Goal: Task Accomplishment & Management: Manage account settings

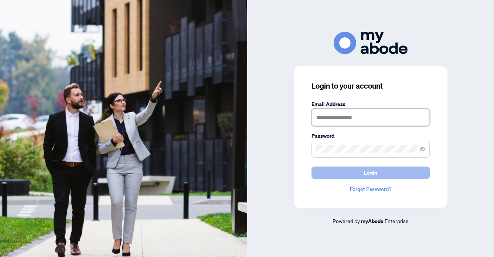
type input "**********"
click at [367, 171] on span "Login" at bounding box center [370, 173] width 13 height 12
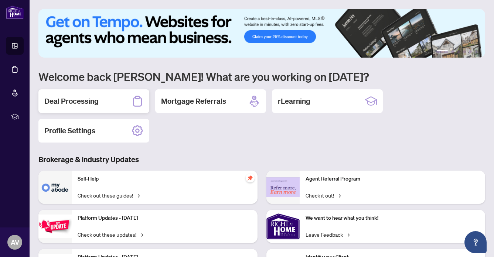
click at [76, 98] on h2 "Deal Processing" at bounding box center [71, 101] width 54 height 10
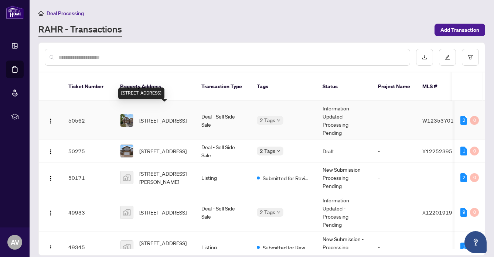
click at [159, 116] on span "[STREET_ADDRESS]" at bounding box center [162, 120] width 47 height 8
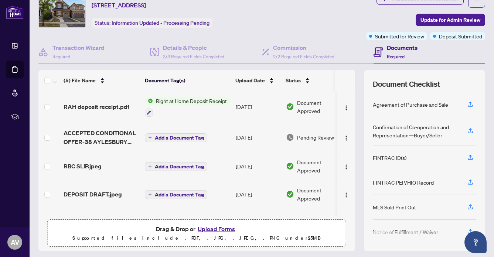
scroll to position [52, 0]
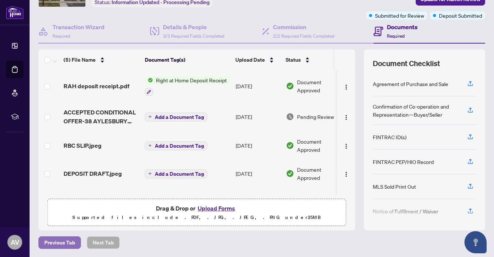
click at [52, 243] on span "Previous Tab" at bounding box center [59, 243] width 31 height 12
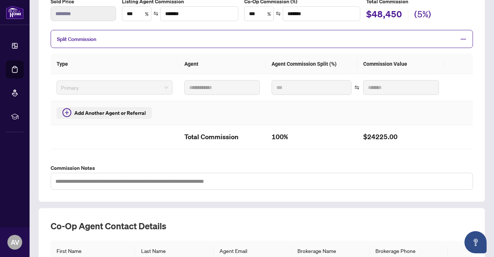
scroll to position [230, 0]
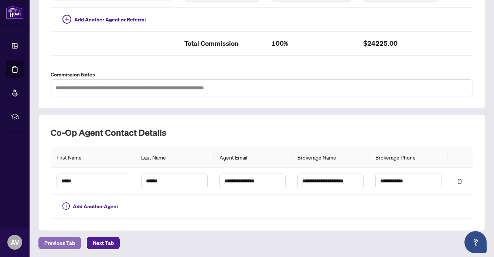
click at [54, 240] on span "Previous Tab" at bounding box center [59, 243] width 31 height 12
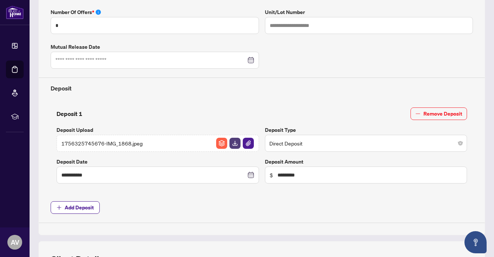
type input "**********"
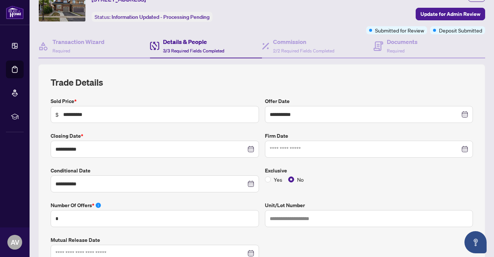
scroll to position [51, 0]
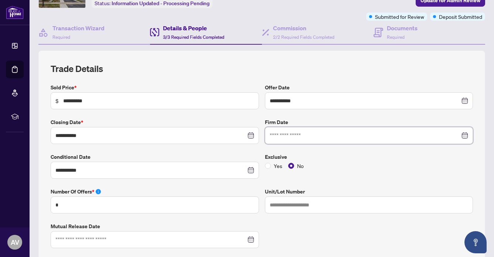
click at [291, 133] on input at bounding box center [364, 135] width 190 height 8
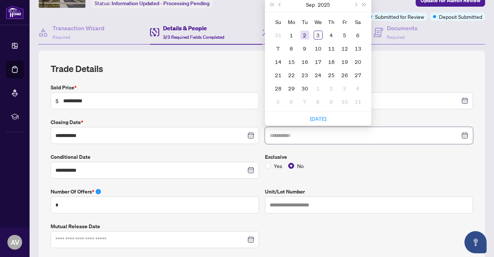
type input "**********"
click at [306, 34] on div "2" at bounding box center [304, 35] width 9 height 9
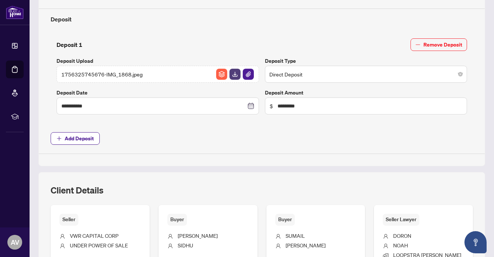
scroll to position [0, 0]
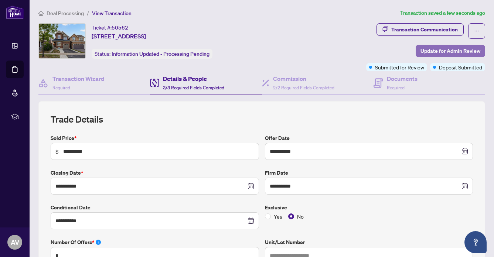
click at [444, 50] on span "Update for Admin Review" at bounding box center [450, 51] width 60 height 12
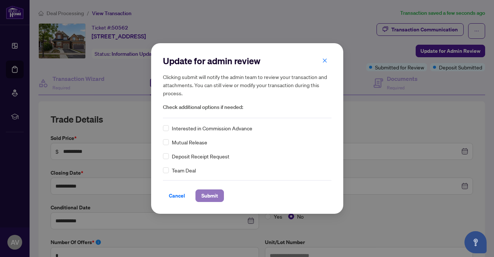
click at [204, 196] on span "Submit" at bounding box center [209, 196] width 17 height 12
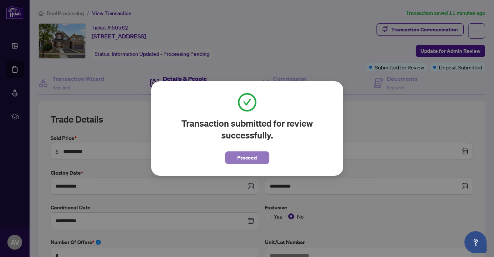
click at [247, 160] on span "Proceed" at bounding box center [247, 158] width 20 height 12
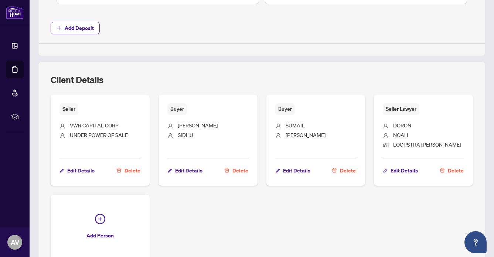
scroll to position [452, 0]
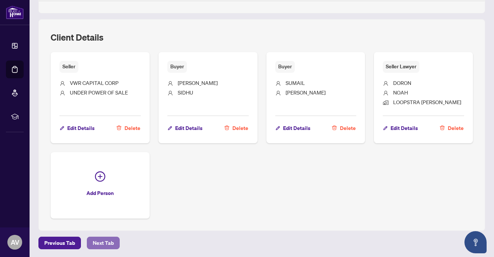
click at [99, 241] on span "Next Tab" at bounding box center [103, 243] width 21 height 12
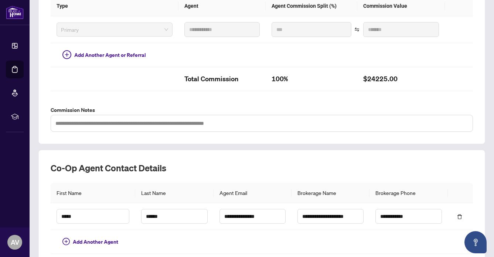
scroll to position [230, 0]
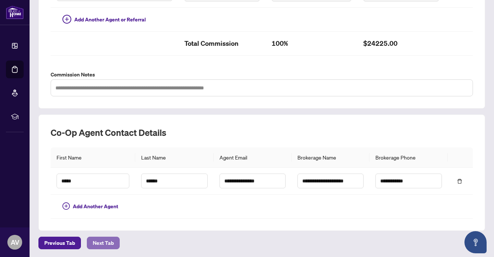
click at [97, 241] on span "Next Tab" at bounding box center [103, 243] width 21 height 12
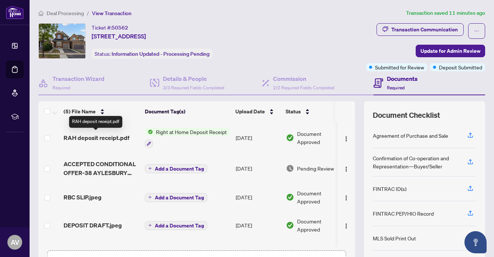
click at [105, 137] on span "RAH deposit receipt.pdf" at bounding box center [96, 137] width 66 height 9
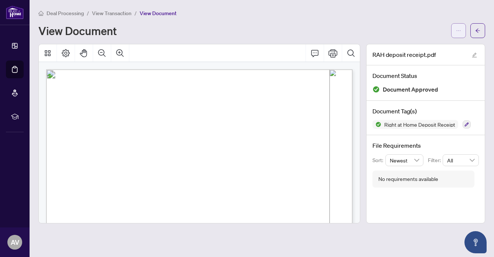
click at [456, 26] on span "button" at bounding box center [458, 31] width 5 height 12
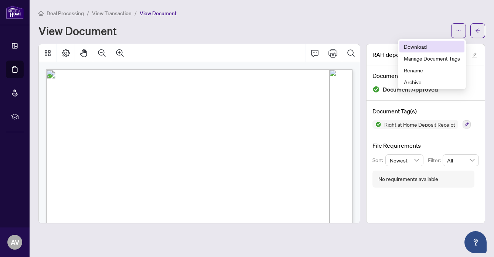
click at [415, 44] on span "Download" at bounding box center [432, 46] width 56 height 8
